Goal: Information Seeking & Learning: Understand process/instructions

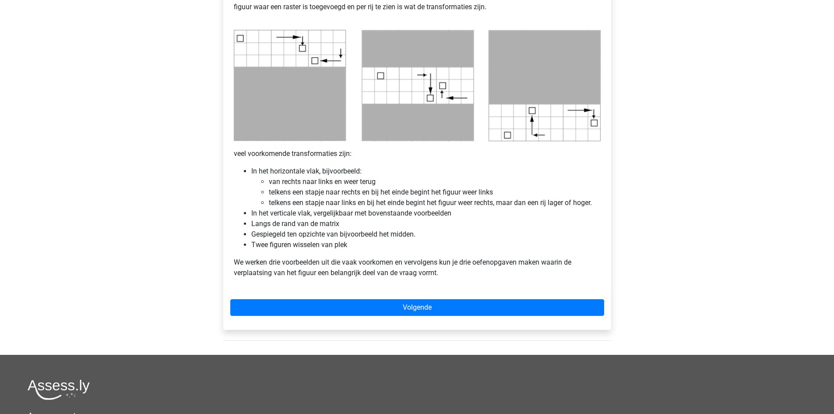
scroll to position [481, 0]
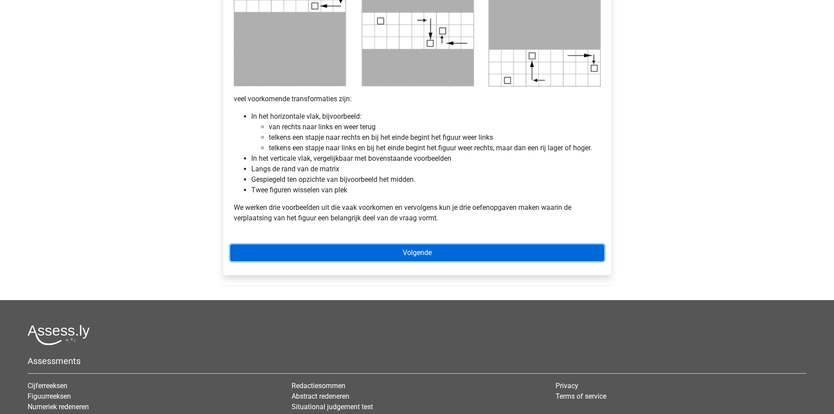
click at [391, 249] on link "Volgende" at bounding box center [417, 252] width 374 height 17
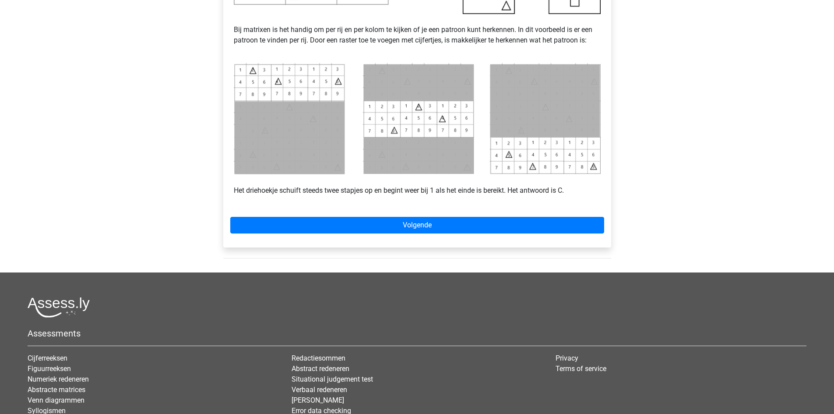
scroll to position [394, 0]
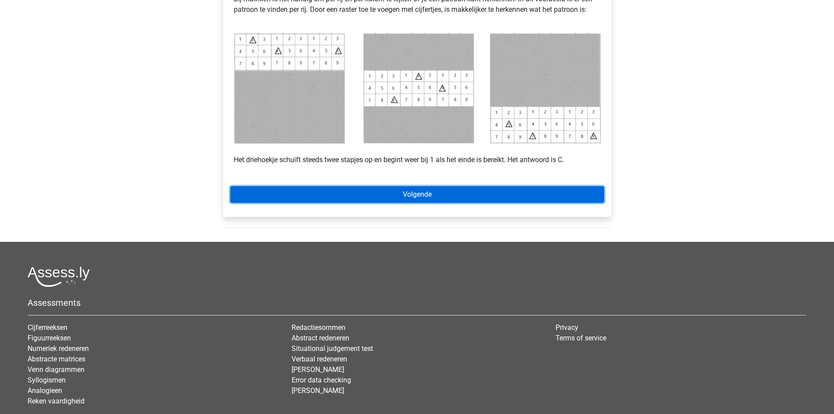
click at [388, 191] on link "Volgende" at bounding box center [417, 194] width 374 height 17
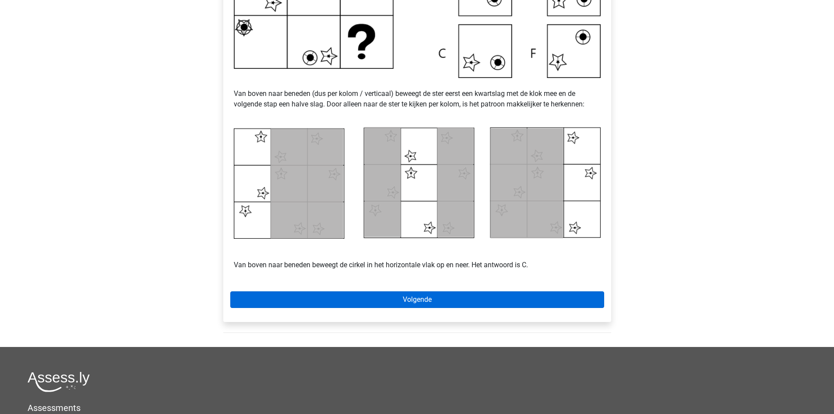
scroll to position [394, 0]
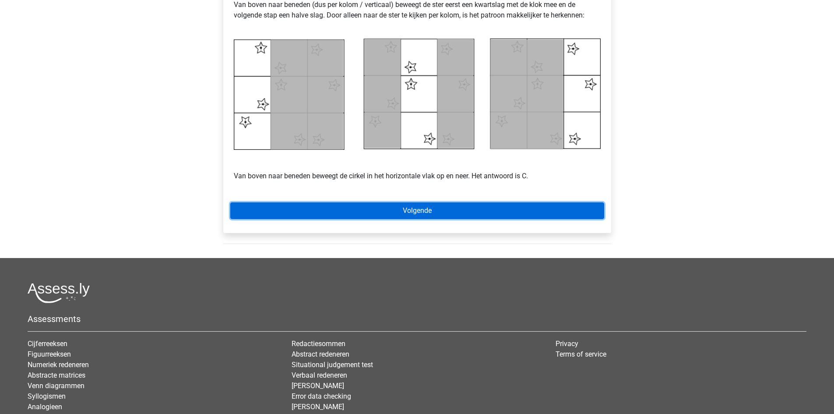
click at [400, 208] on link "Volgende" at bounding box center [417, 210] width 374 height 17
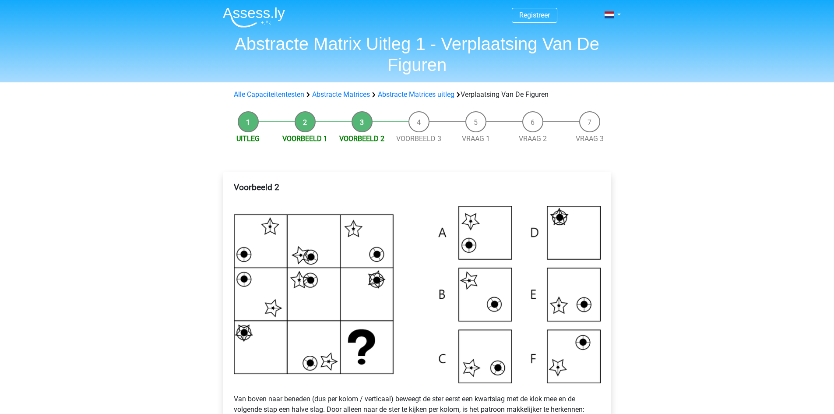
scroll to position [394, 0]
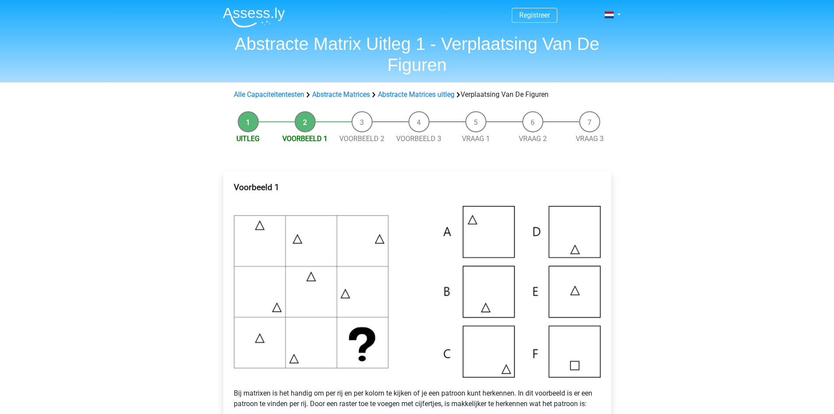
scroll to position [394, 0]
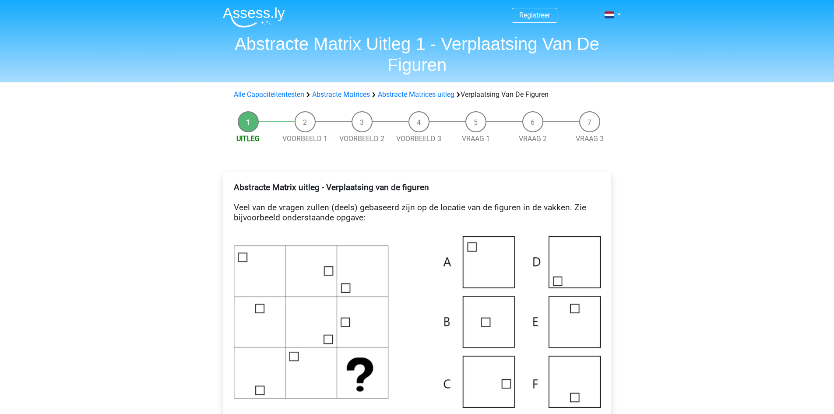
scroll to position [481, 0]
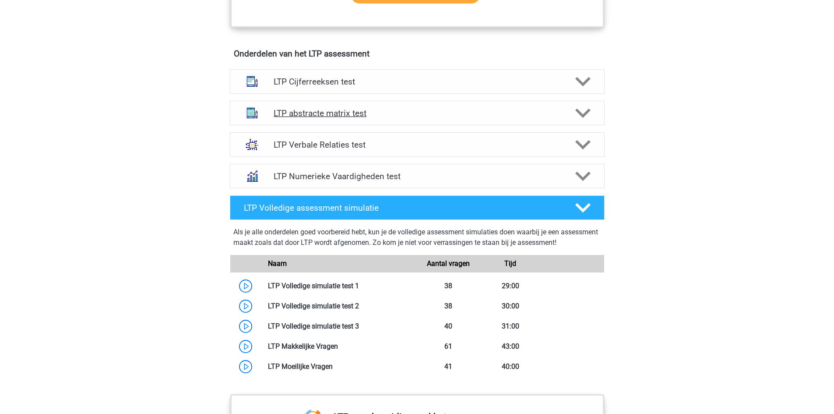
scroll to position [525, 0]
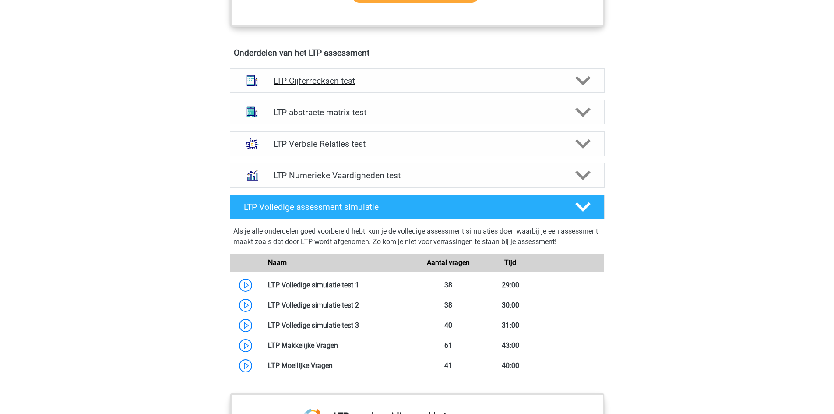
click at [290, 80] on h4 "LTP Cijferreeksen test" at bounding box center [417, 81] width 287 height 10
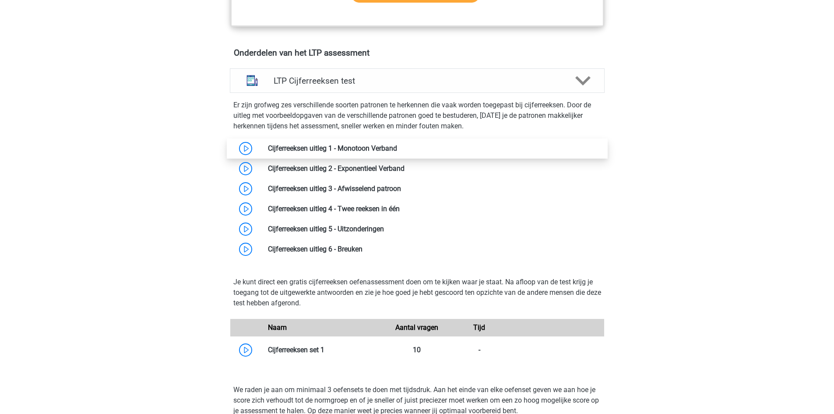
click at [397, 151] on link at bounding box center [397, 148] width 0 height 8
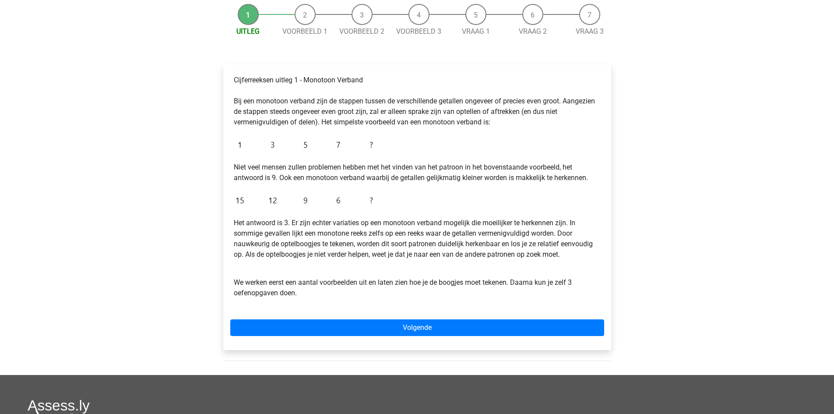
scroll to position [219, 0]
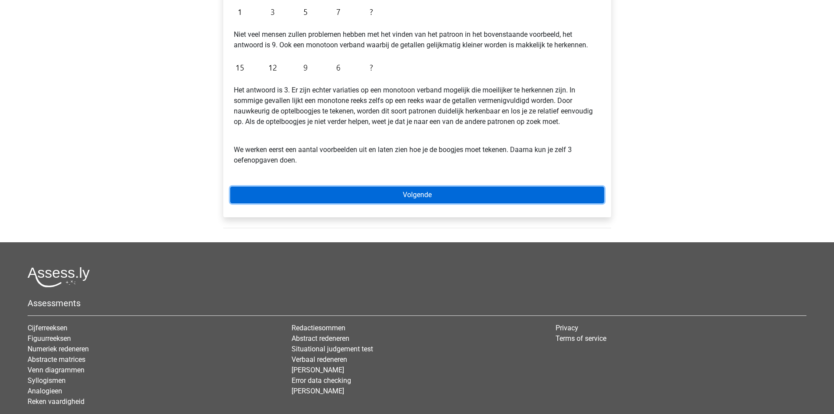
click at [363, 194] on link "Volgende" at bounding box center [417, 194] width 374 height 17
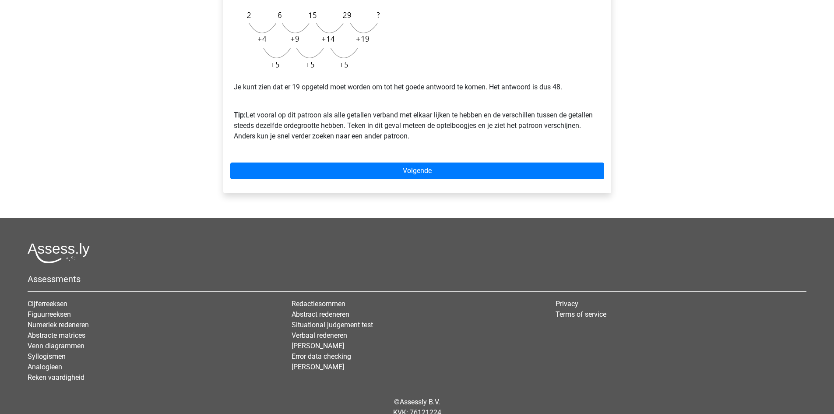
scroll to position [263, 0]
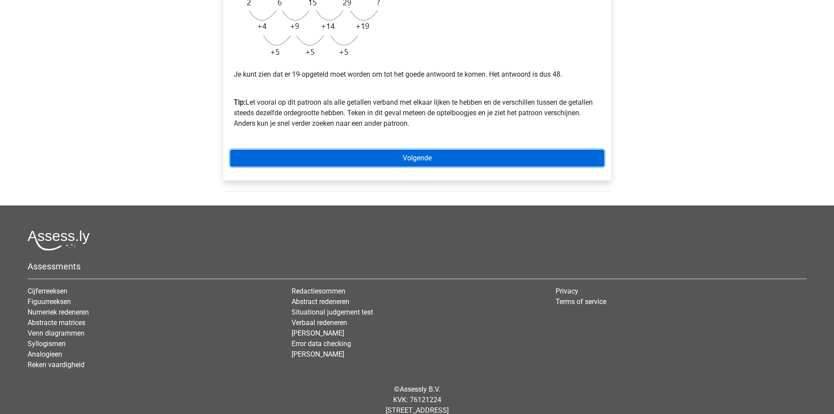
click at [365, 163] on link "Volgende" at bounding box center [417, 158] width 374 height 17
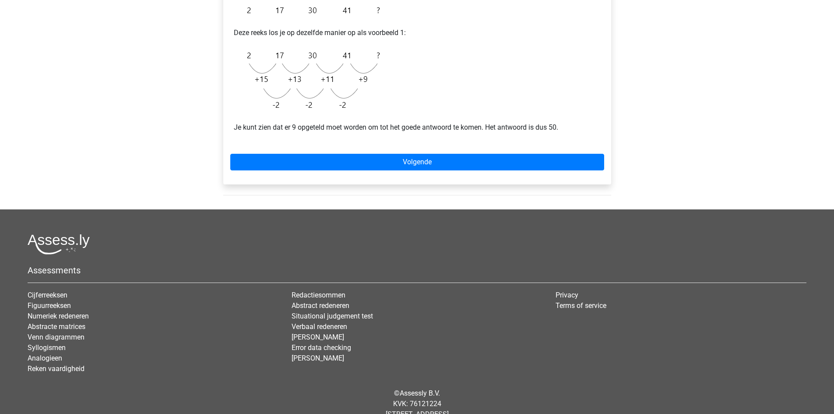
scroll to position [219, 0]
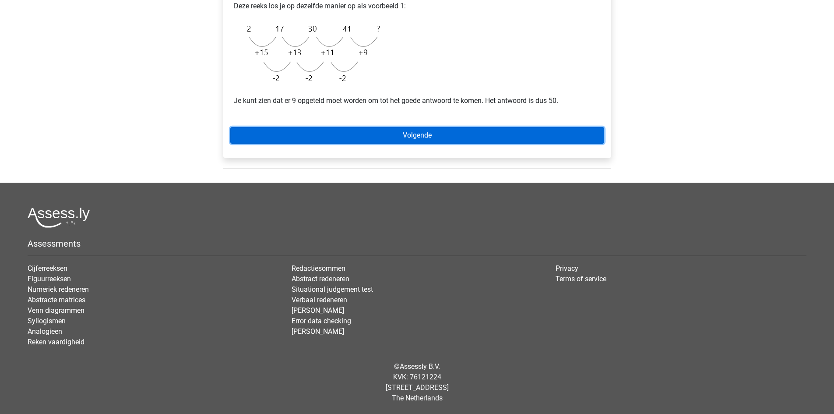
click at [363, 132] on link "Volgende" at bounding box center [417, 135] width 374 height 17
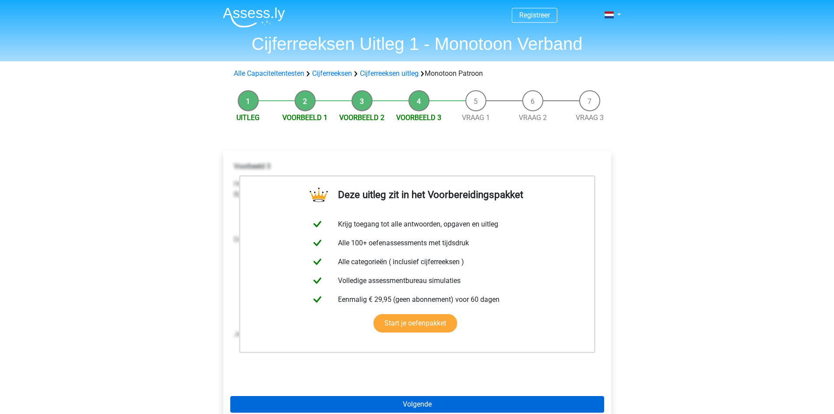
scroll to position [269, 0]
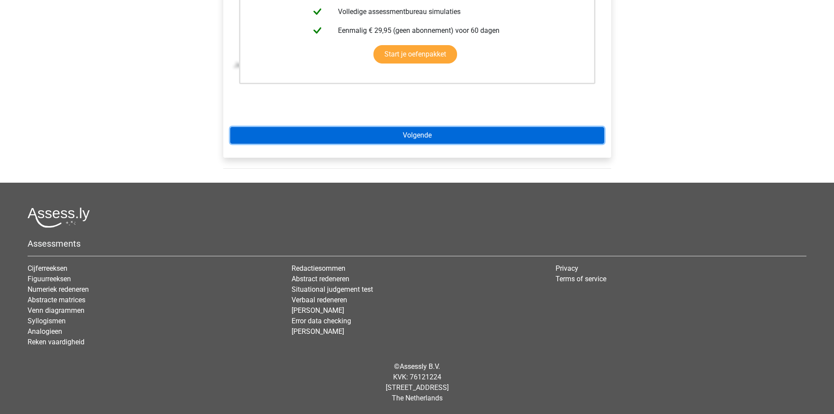
click at [432, 135] on link "Volgende" at bounding box center [417, 135] width 374 height 17
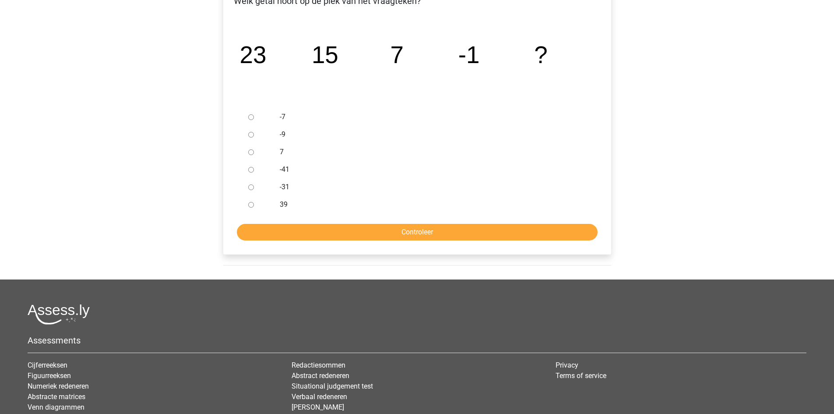
scroll to position [263, 0]
